Goal: Task Accomplishment & Management: Complete application form

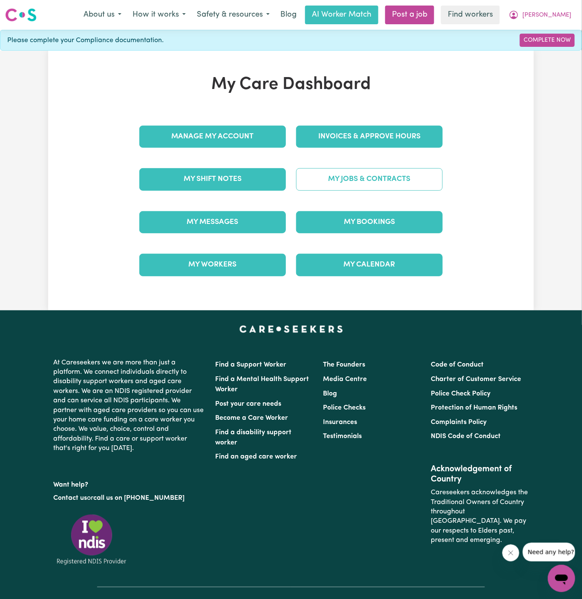
click at [358, 175] on link "My Jobs & Contracts" at bounding box center [369, 179] width 146 height 22
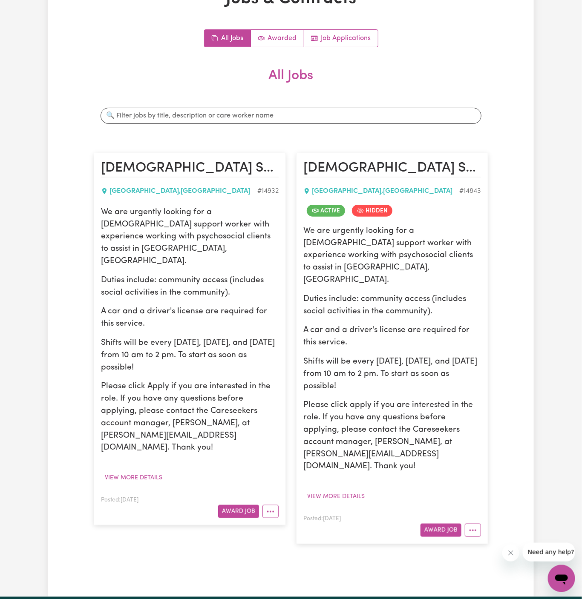
scroll to position [120, 0]
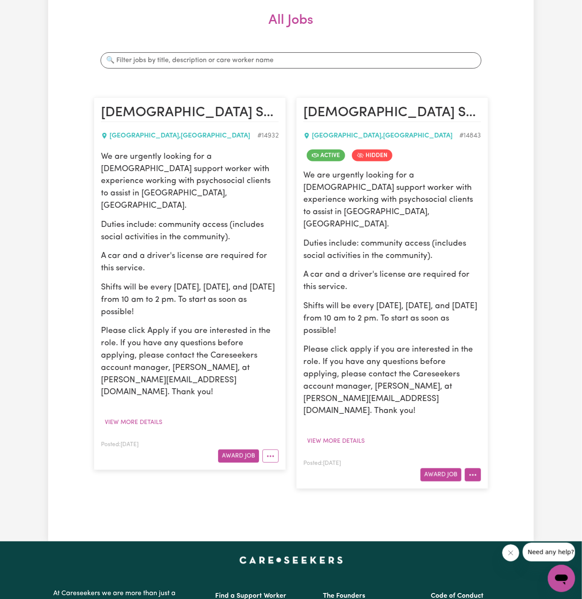
click at [475, 468] on button "More options" at bounding box center [472, 474] width 16 height 13
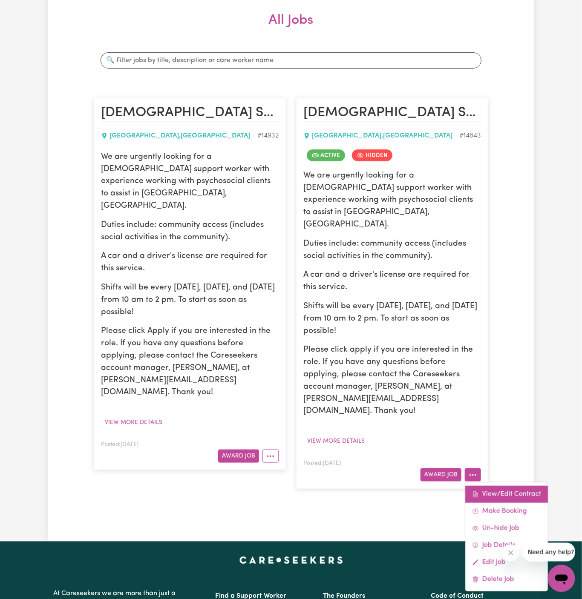
click at [498, 486] on link "View/Edit Contract" at bounding box center [506, 494] width 83 height 17
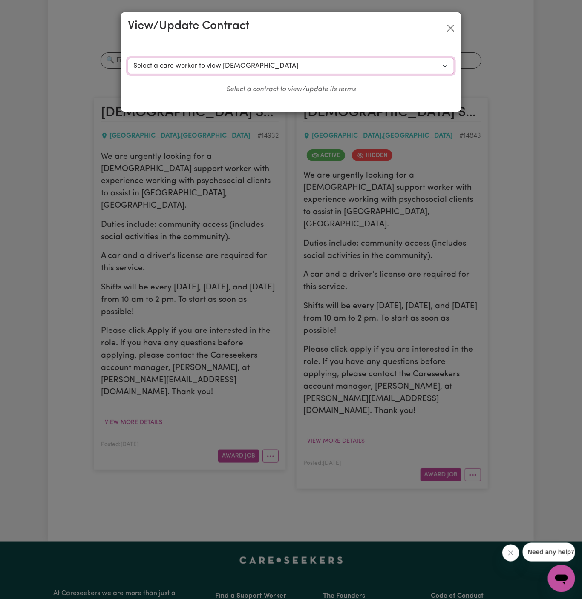
click at [311, 70] on select "Select a care worker to view [DEMOGRAPHIC_DATA] #10490 - [PERSON_NAME] (contrac…" at bounding box center [291, 66] width 326 height 16
click at [444, 26] on button "Close" at bounding box center [451, 28] width 14 height 14
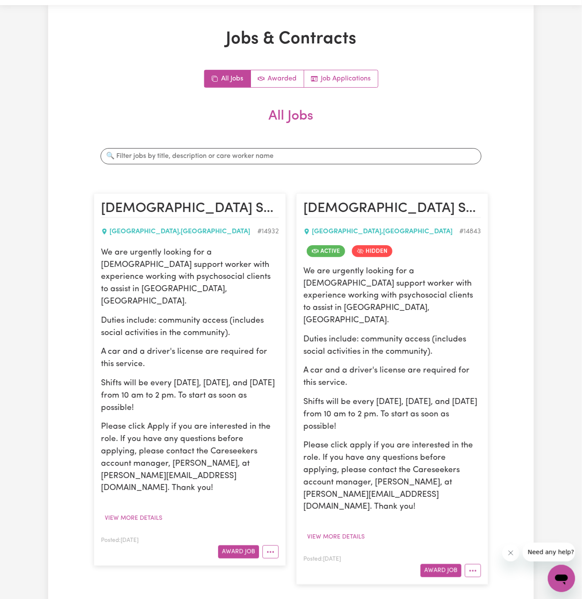
scroll to position [0, 0]
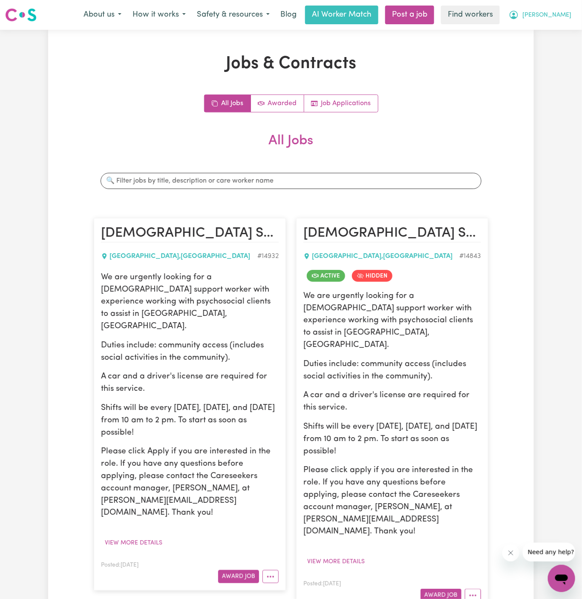
click at [562, 16] on span "[PERSON_NAME]" at bounding box center [546, 15] width 49 height 9
click at [555, 51] on link "Logout" at bounding box center [542, 49] width 67 height 16
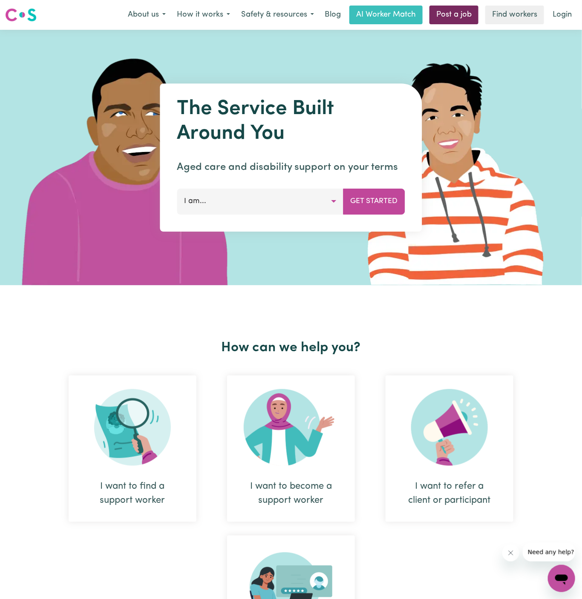
click at [439, 17] on link "Post a job" at bounding box center [453, 15] width 49 height 19
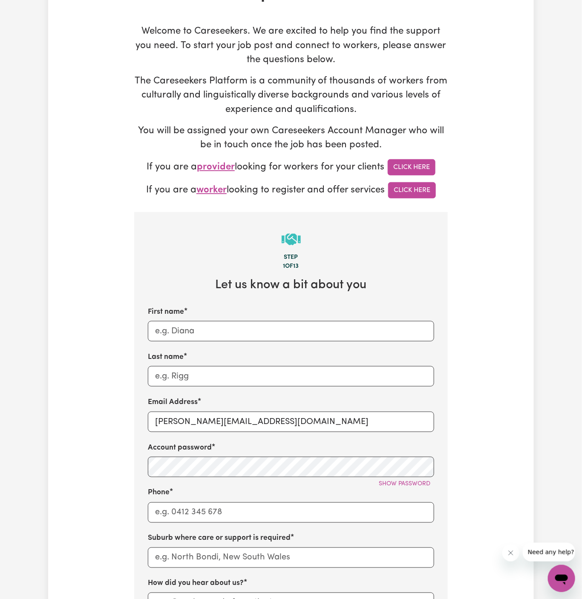
scroll to position [104, 0]
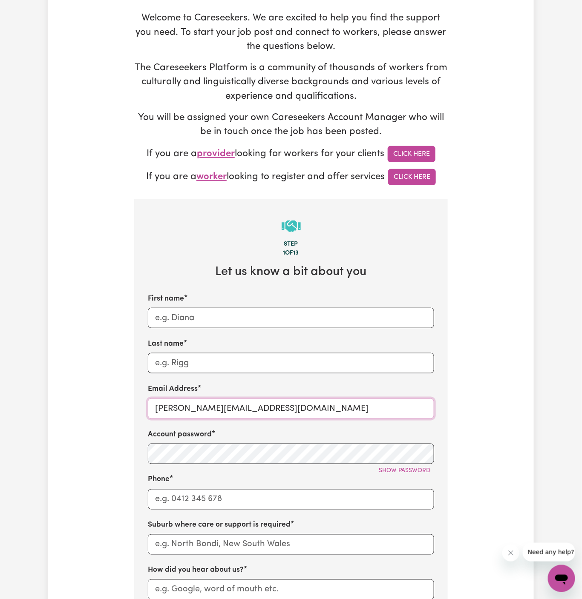
drag, startPoint x: 176, startPoint y: 409, endPoint x: 358, endPoint y: 408, distance: 182.2
click at [358, 408] on input "[PERSON_NAME][EMAIL_ADDRESS][DOMAIN_NAME]" at bounding box center [291, 409] width 286 height 20
click at [393, 466] on button "Show password" at bounding box center [404, 470] width 59 height 13
click at [209, 396] on div "Email Address [PERSON_NAME][EMAIL_ADDRESS][DOMAIN_NAME]" at bounding box center [291, 401] width 286 height 35
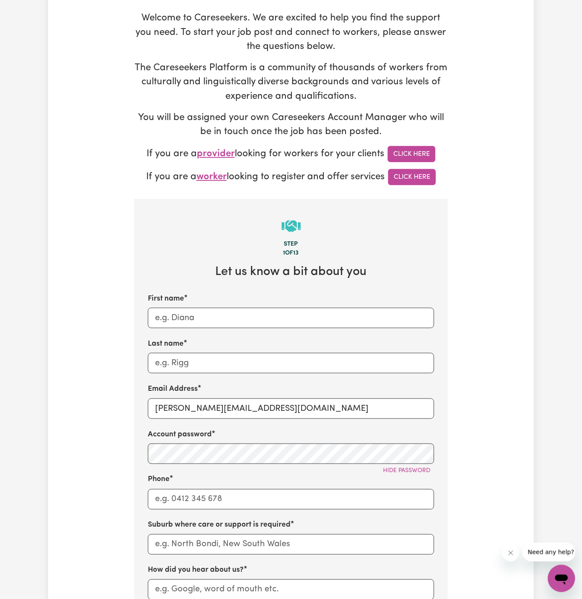
click at [209, 396] on div "Email Address [PERSON_NAME][EMAIL_ADDRESS][DOMAIN_NAME]" at bounding box center [291, 401] width 286 height 35
click at [209, 401] on input "[PERSON_NAME][EMAIL_ADDRESS][DOMAIN_NAME]" at bounding box center [291, 409] width 286 height 20
paste input "[EMAIL_ADDRESS][DOMAIN_NAME] |"
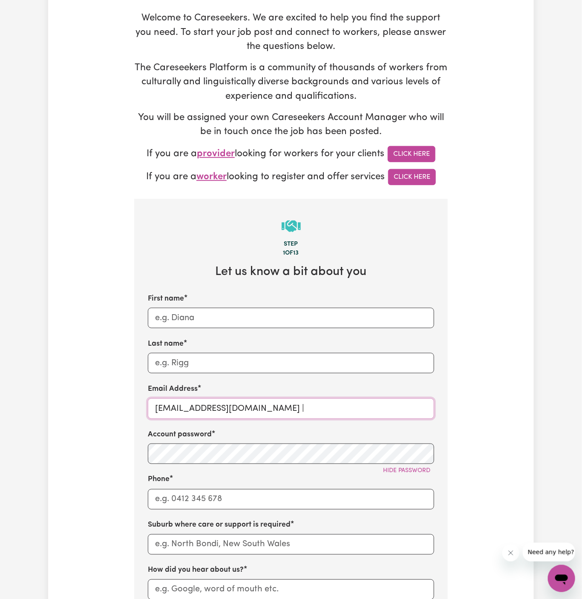
drag, startPoint x: 215, startPoint y: 408, endPoint x: 123, endPoint y: 408, distance: 91.5
click at [123, 408] on div "Tell us your care and support requirements Welcome to Careseekers. We are excit…" at bounding box center [290, 410] width 485 height 921
type input "[EMAIL_ADDRESS][DOMAIN_NAME] |"
click at [187, 322] on input "First name" at bounding box center [291, 318] width 286 height 20
paste input "AnthonyHinder"
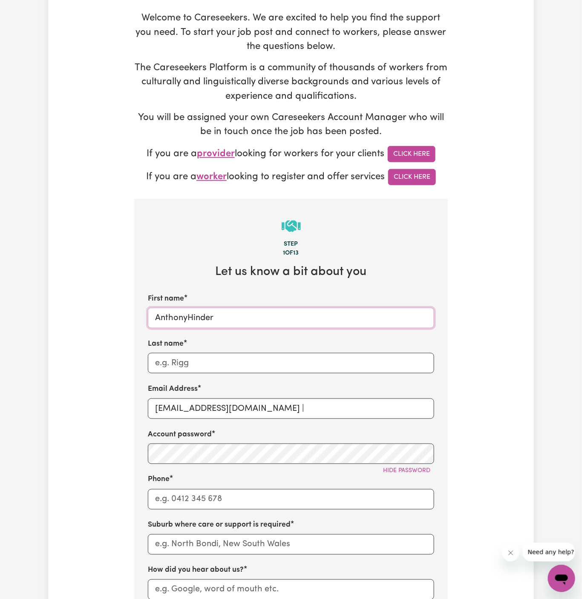
drag, startPoint x: 187, startPoint y: 321, endPoint x: 259, endPoint y: 323, distance: 72.0
click at [259, 323] on input "AnthonyHinder" at bounding box center [291, 318] width 286 height 20
type input "[PERSON_NAME]"
click at [258, 357] on input "Last name" at bounding box center [291, 363] width 286 height 20
paste input "Hinder"
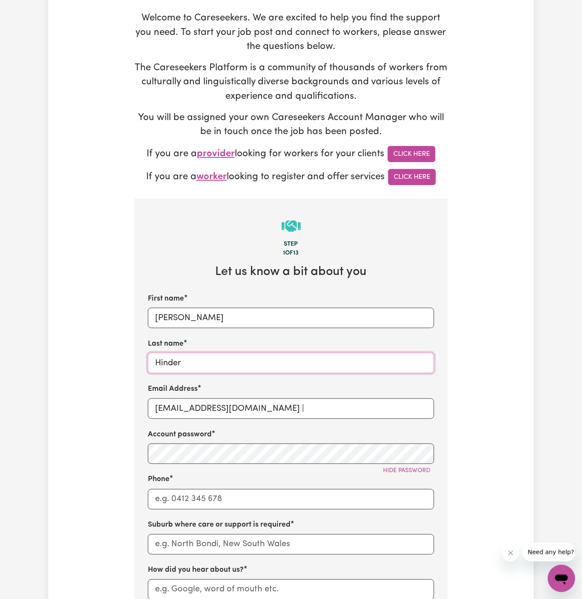
type input "Hinder"
click at [205, 496] on input "Phone" at bounding box center [291, 499] width 286 height 20
type input "1300765465"
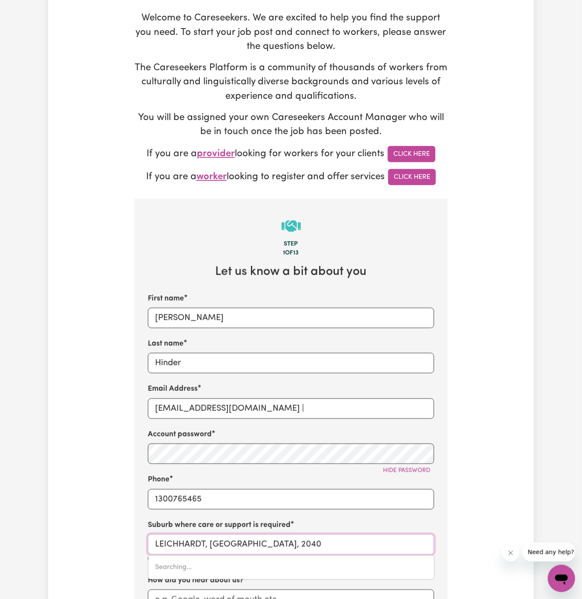
click at [254, 545] on input "LEICHHARDT, [GEOGRAPHIC_DATA], 2040" at bounding box center [291, 544] width 286 height 20
click at [254, 545] on input "[PERSON_NAME], New South greeWales, 2040" at bounding box center [291, 544] width 286 height 20
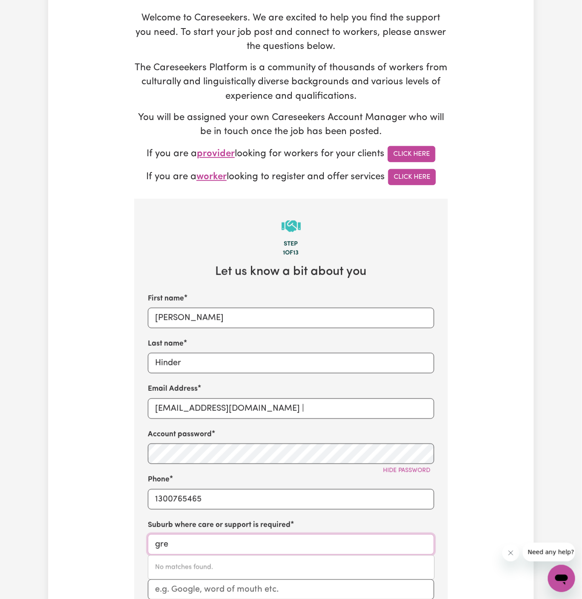
type input "gree"
type input "greeN CAPE, [GEOGRAPHIC_DATA], 2551"
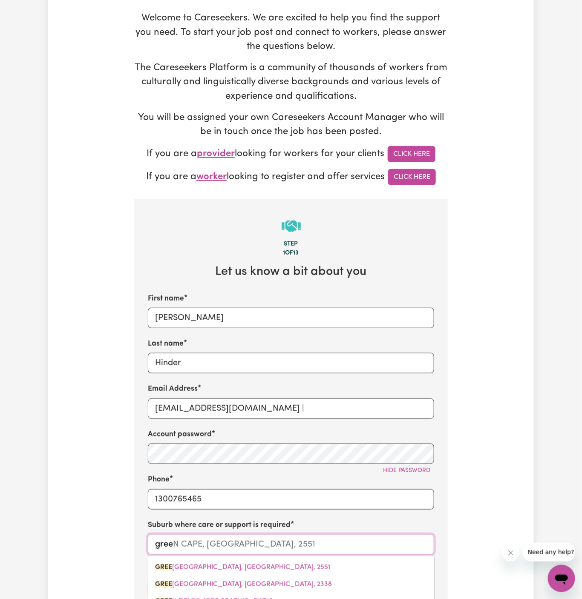
type input "green"
type input "[GEOGRAPHIC_DATA], [GEOGRAPHIC_DATA], 2551"
type input "greenw"
type input "[PERSON_NAME], 3304"
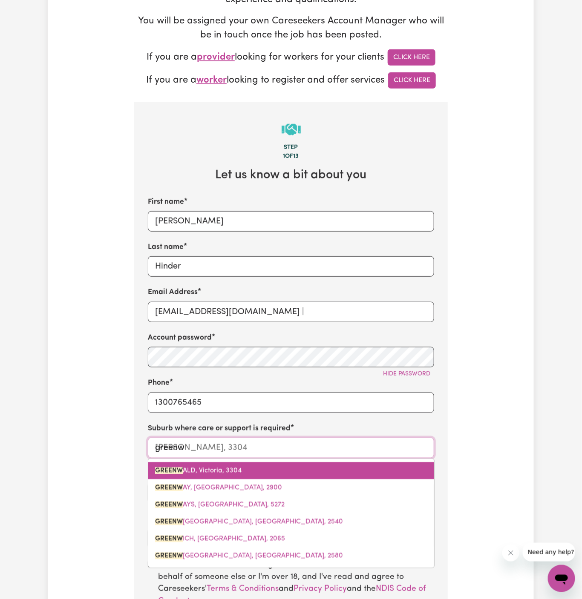
scroll to position [224, 0]
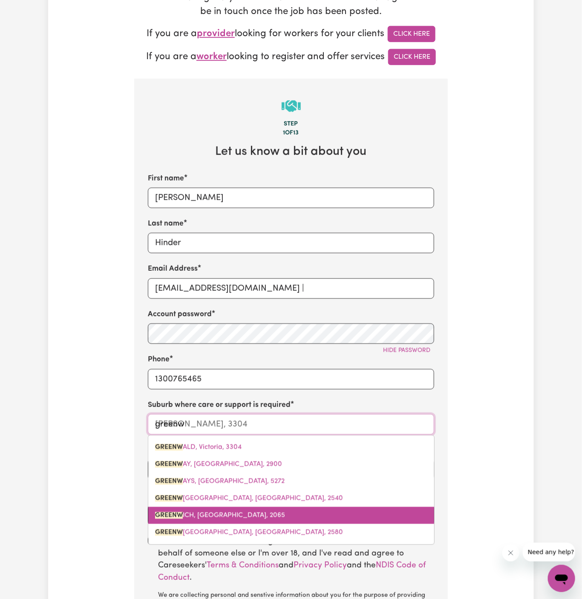
click at [233, 520] on link "GREENW ICH, [GEOGRAPHIC_DATA], 2065" at bounding box center [291, 515] width 286 height 17
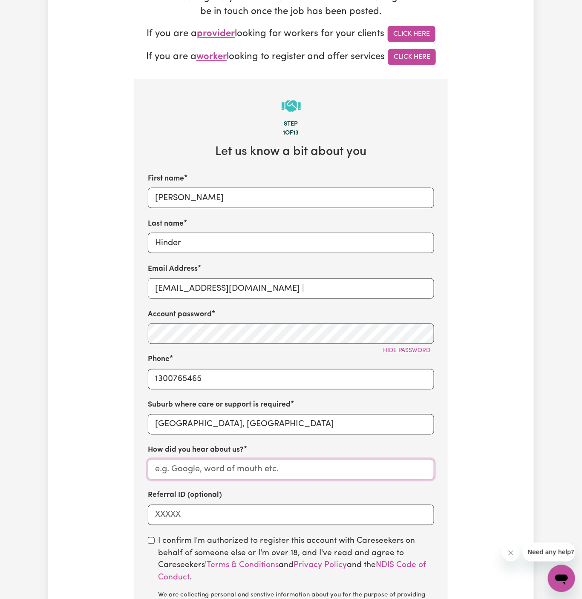
click at [227, 478] on input "How did you hear about us?" at bounding box center [291, 469] width 286 height 20
click at [304, 472] on input "How did you hear about us?" at bounding box center [291, 469] width 286 height 20
paste input "Vitality Club"
type input "Vitality Club"
click at [151, 541] on input "checkbox" at bounding box center [151, 540] width 7 height 7
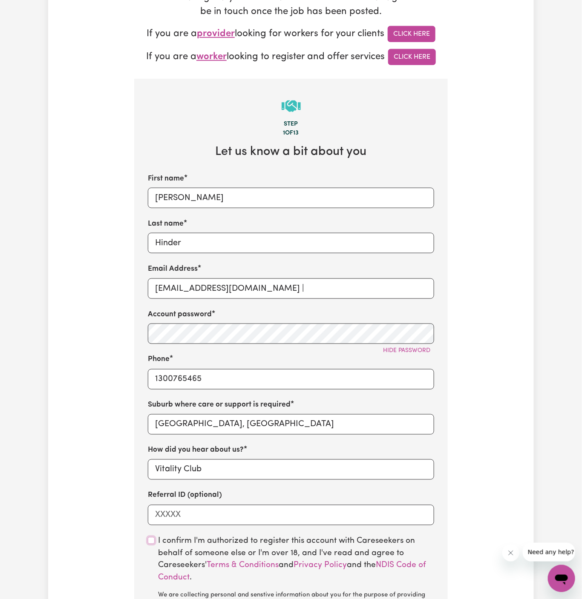
checkbox input "true"
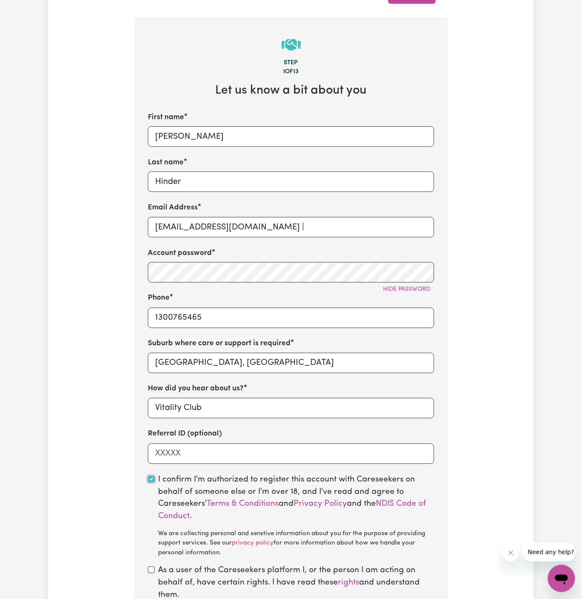
scroll to position [303, 0]
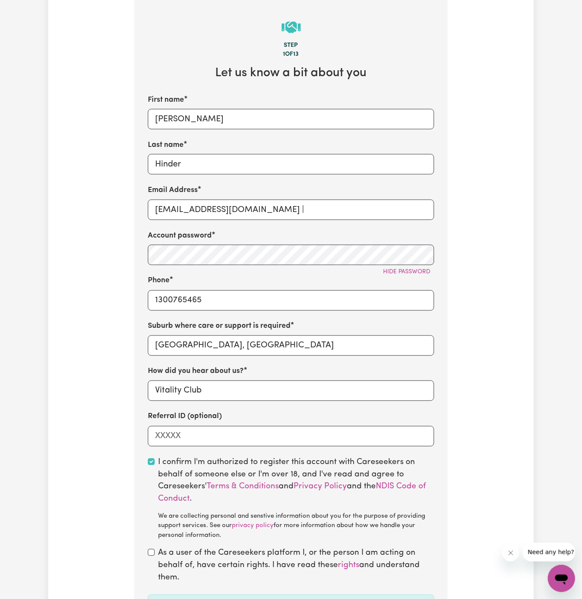
click at [149, 556] on div "As a user of the Careseekers platform I, or the person I am acting on behalf of…" at bounding box center [291, 566] width 286 height 37
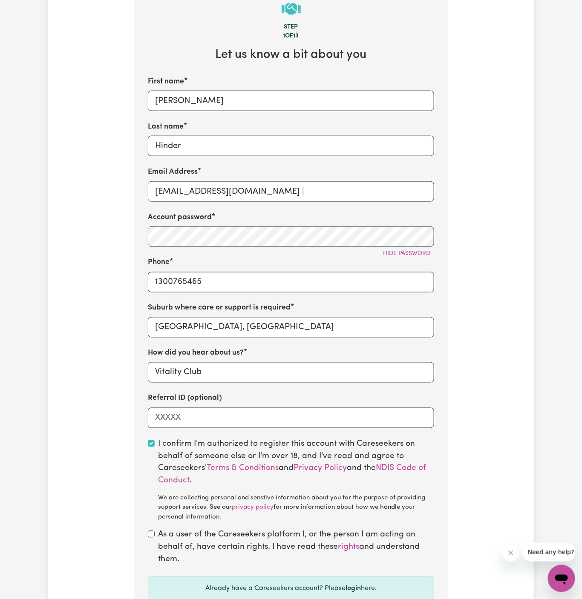
scroll to position [339, 0]
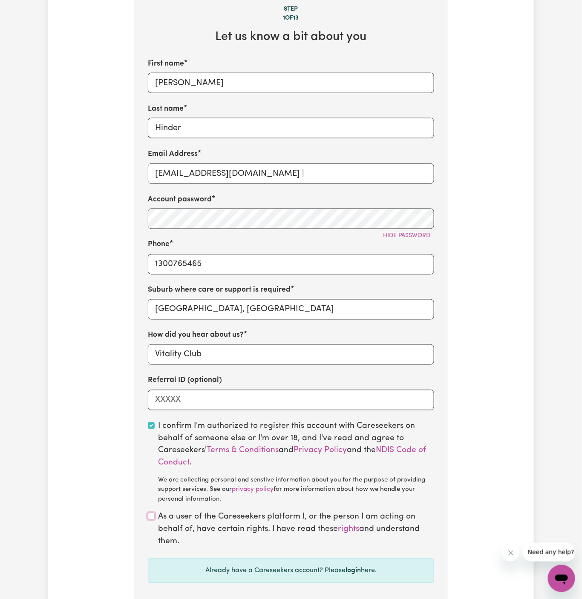
click at [150, 518] on input "checkbox" at bounding box center [151, 516] width 7 height 7
checkbox input "true"
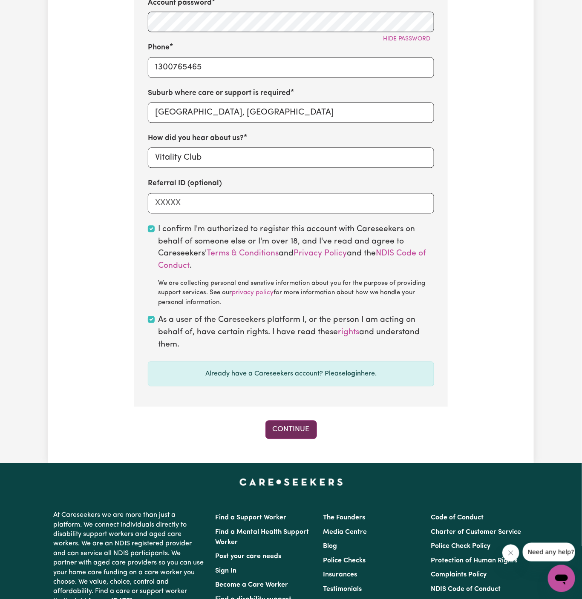
click at [301, 432] on button "Continue" at bounding box center [291, 430] width 52 height 19
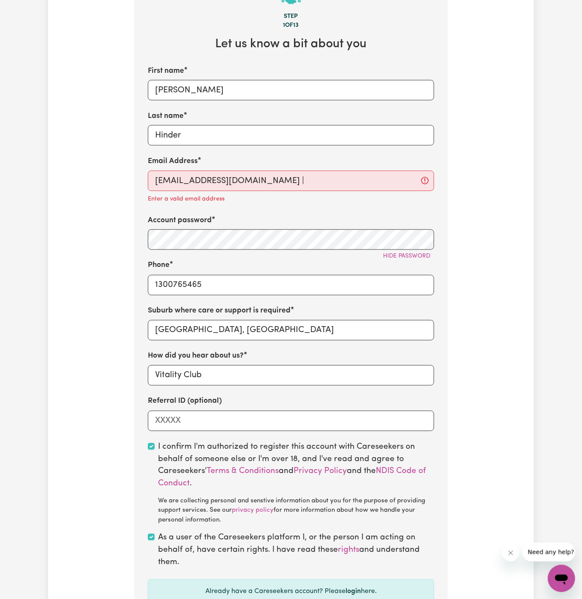
scroll to position [307, 0]
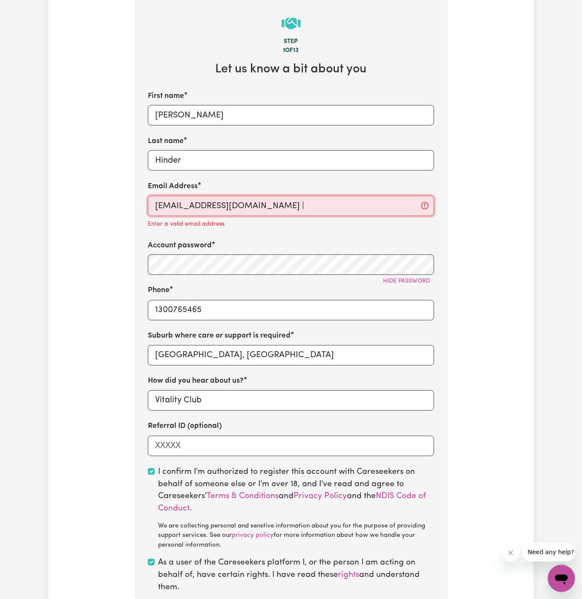
click at [364, 209] on input "[EMAIL_ADDRESS][DOMAIN_NAME] |" at bounding box center [291, 206] width 286 height 20
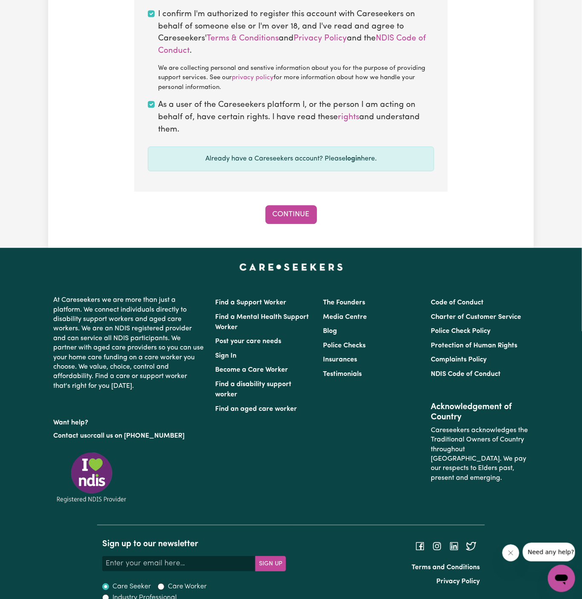
scroll to position [765, 0]
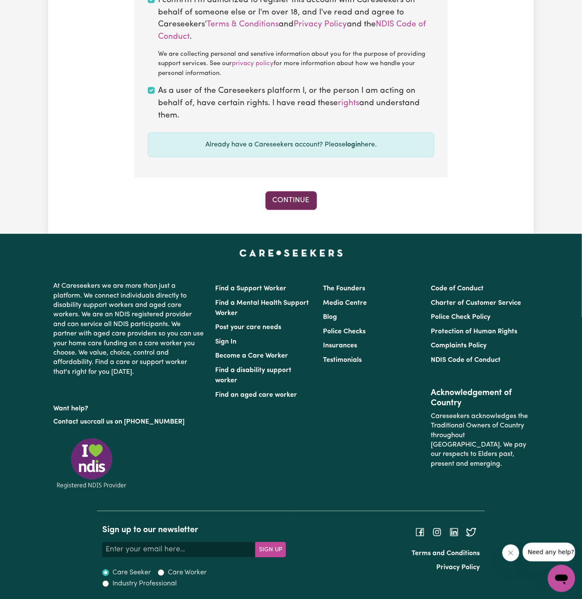
type input "[EMAIL_ADDRESS][DOMAIN_NAME]"
click at [298, 194] on button "Continue" at bounding box center [291, 200] width 52 height 19
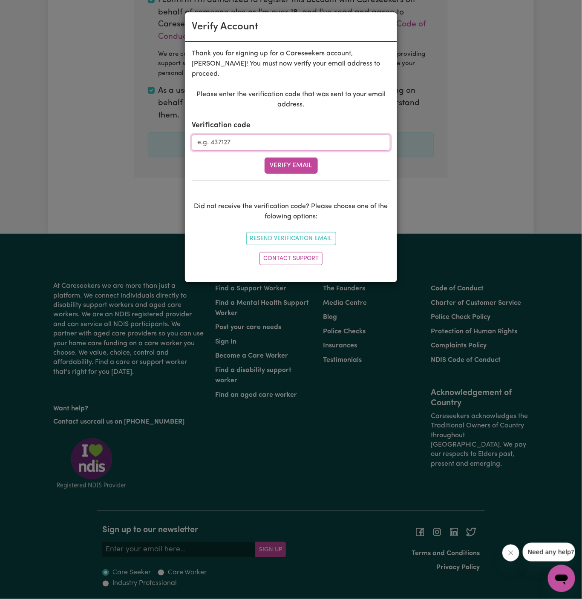
click at [247, 136] on input "Verification code" at bounding box center [291, 143] width 198 height 16
paste input "328634"
type input "328634"
click at [314, 158] on button "Verify Email" at bounding box center [290, 166] width 53 height 16
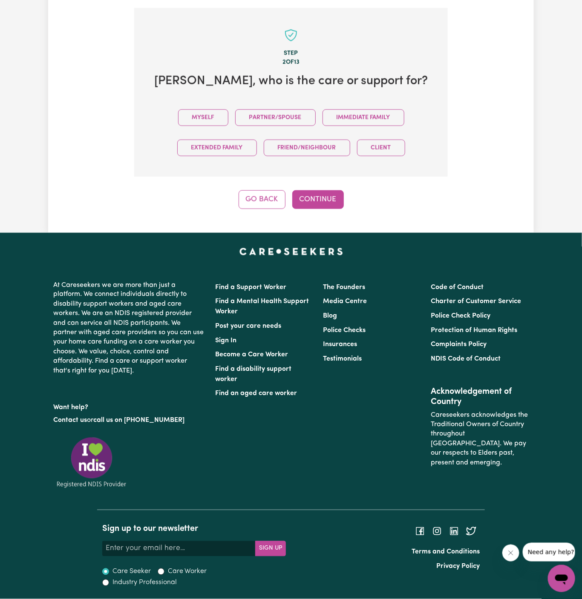
scroll to position [293, 0]
